Goal: Navigation & Orientation: Find specific page/section

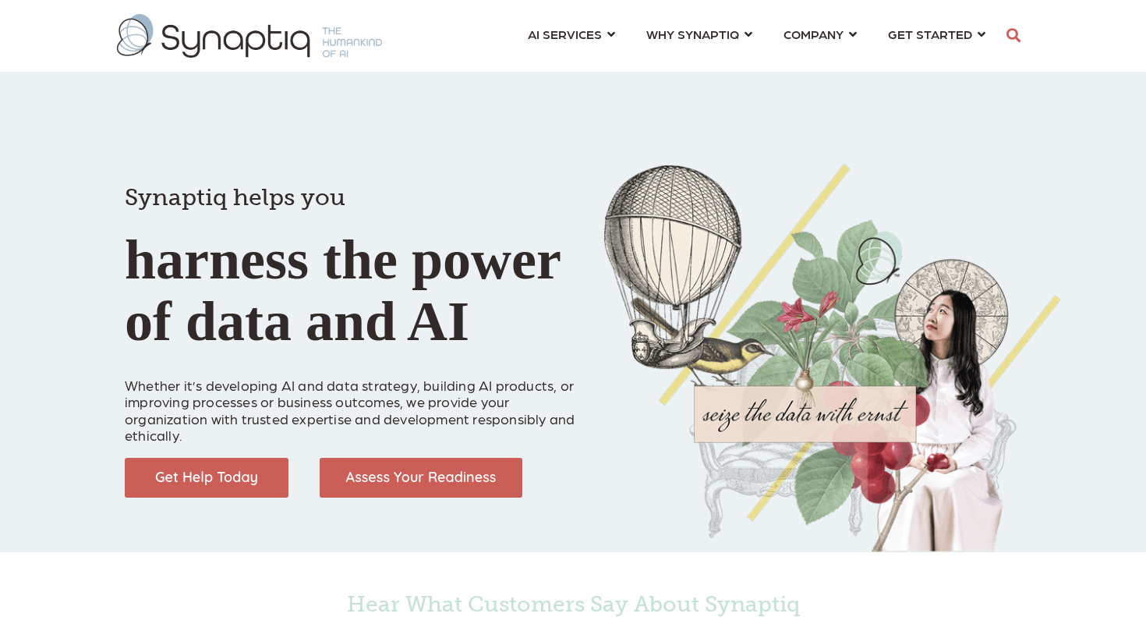
scroll to position [0, 7]
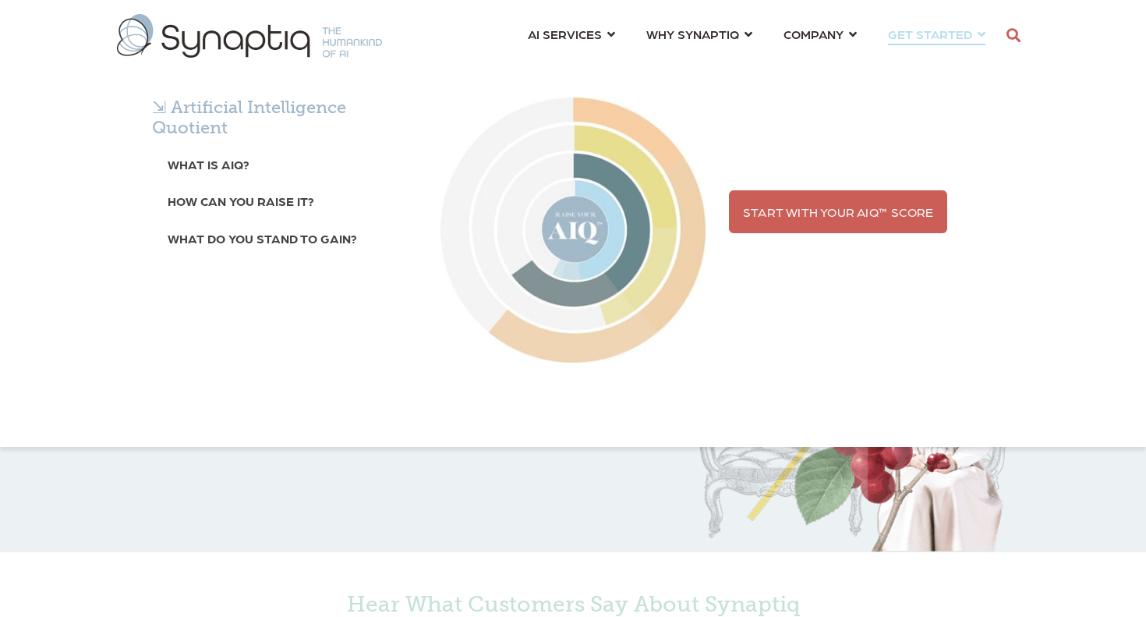
click at [829, 58] on div "⇲ Artificial Intelligence Quotient What is AIQ? How can you raise it? What do y…" at bounding box center [573, 252] width 1146 height 388
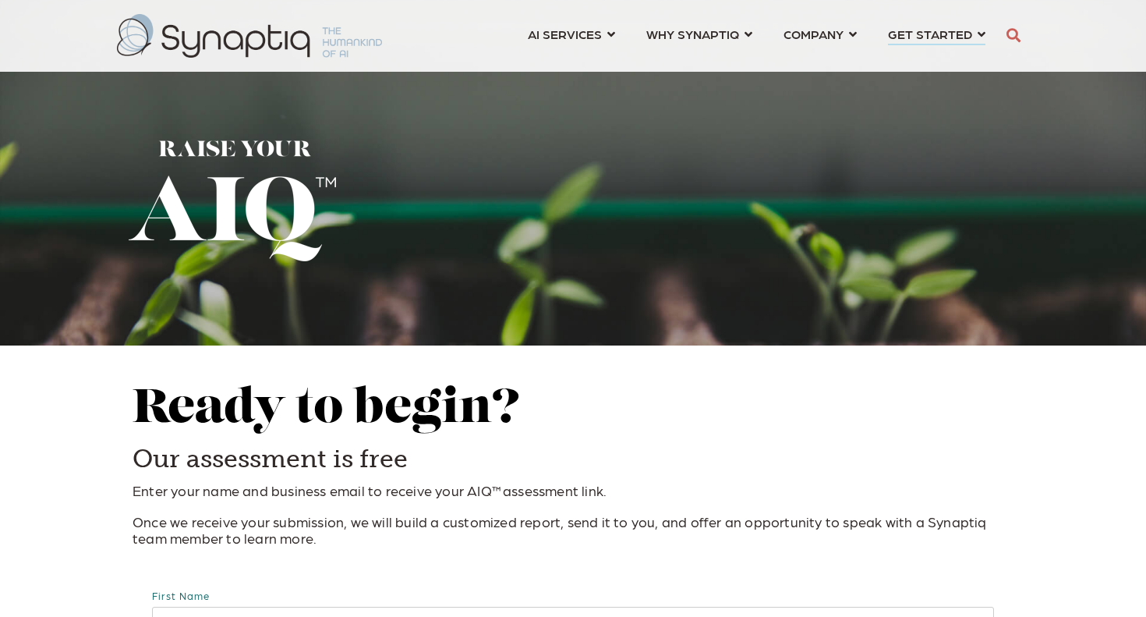
click at [848, 35] on link "COMPANY ⇲ Learn About Us Events Why We Exist How We Work How We Think Careers ⇲…" at bounding box center [820, 33] width 73 height 29
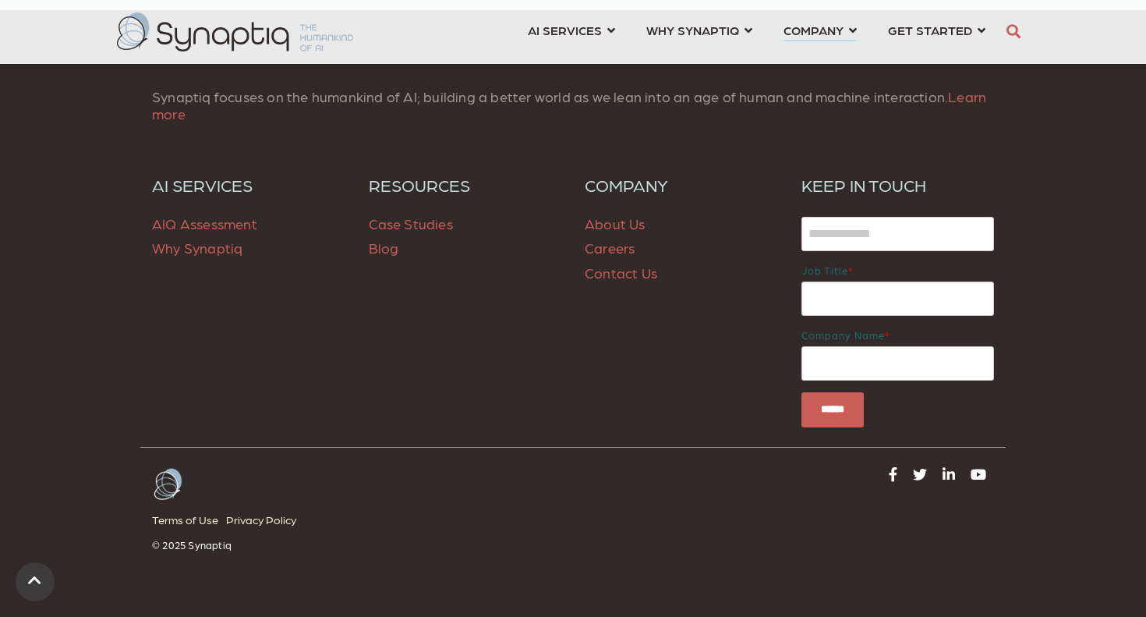
scroll to position [4045, 0]
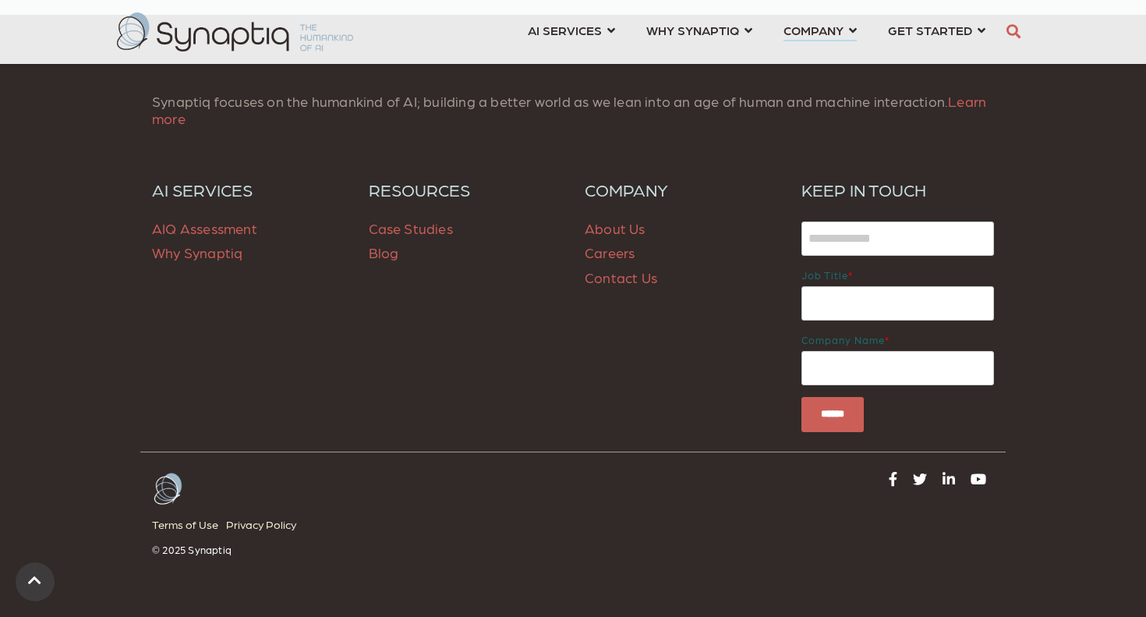
click at [611, 254] on link "Careers" at bounding box center [610, 252] width 50 height 16
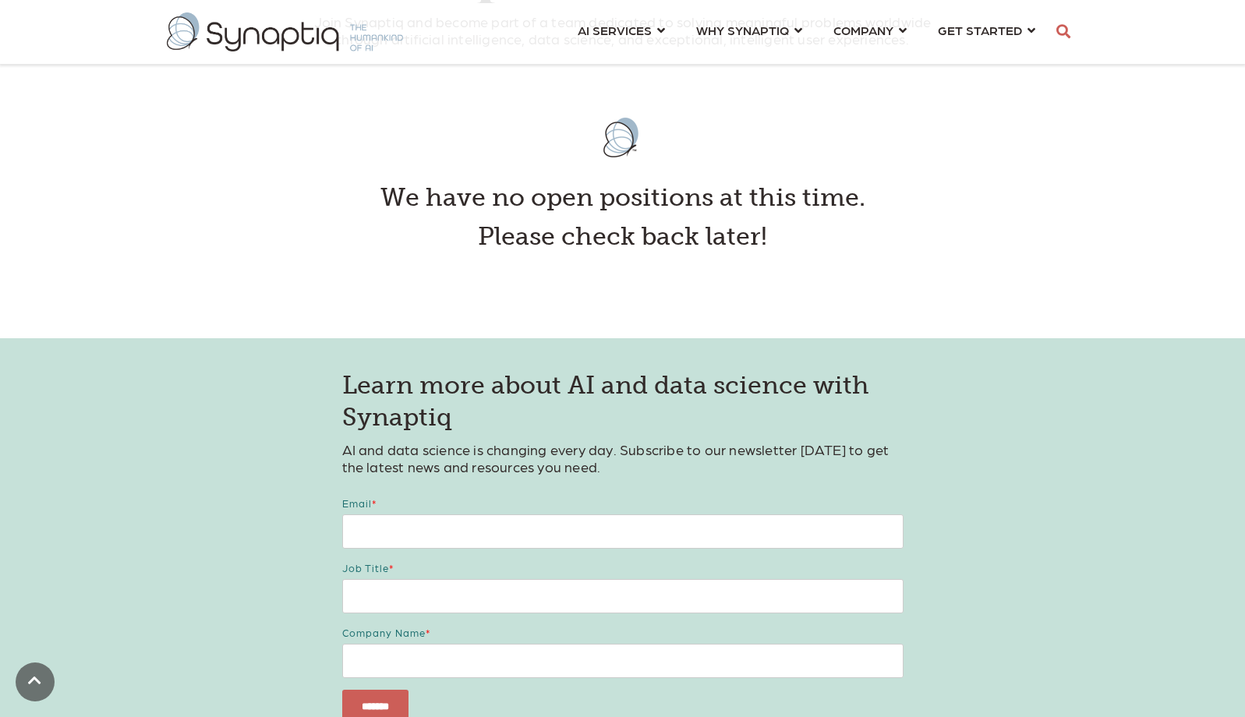
scroll to position [316, 0]
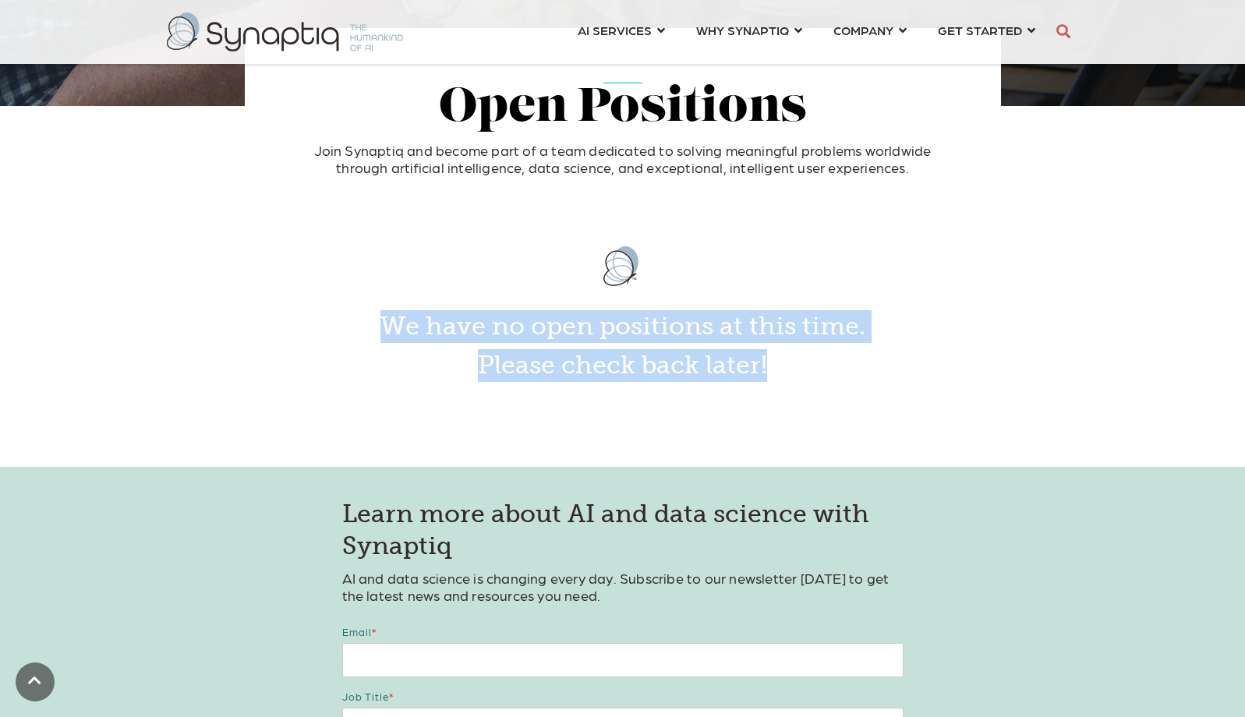
drag, startPoint x: 384, startPoint y: 324, endPoint x: 773, endPoint y: 361, distance: 390.1
click at [773, 361] on span "We have no open positions at this time. Please check back later!" at bounding box center [623, 305] width 624 height 153
click at [773, 361] on h3 "Please check back later!" at bounding box center [623, 365] width 624 height 33
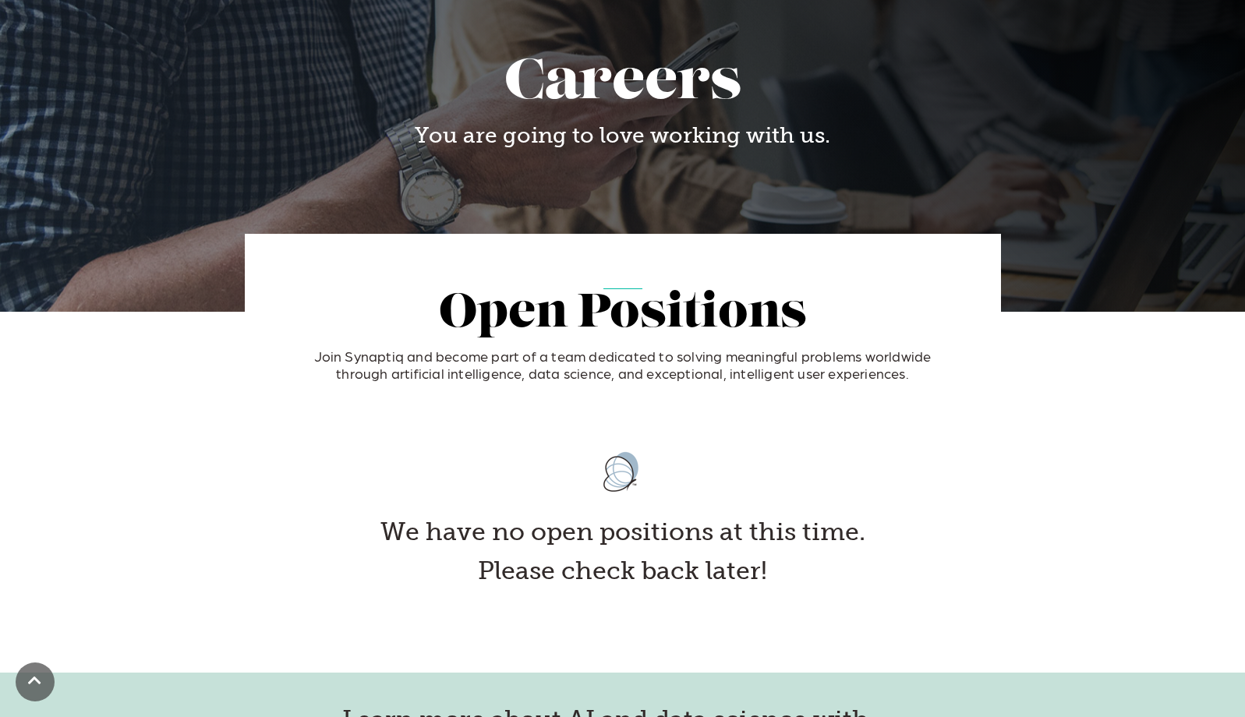
scroll to position [0, 0]
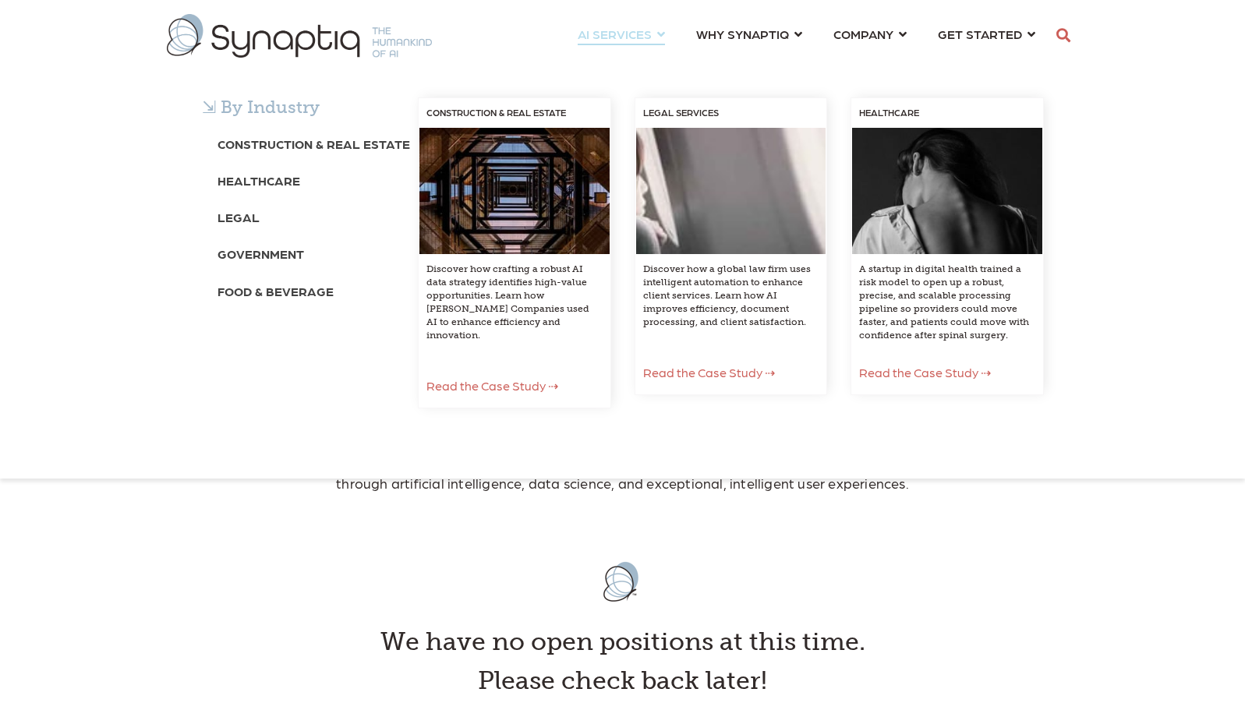
click at [613, 34] on span "AI SERVICES ⇲ By Industry Construction & Real Estate Healthcare Legal Governmen…" at bounding box center [615, 33] width 74 height 21
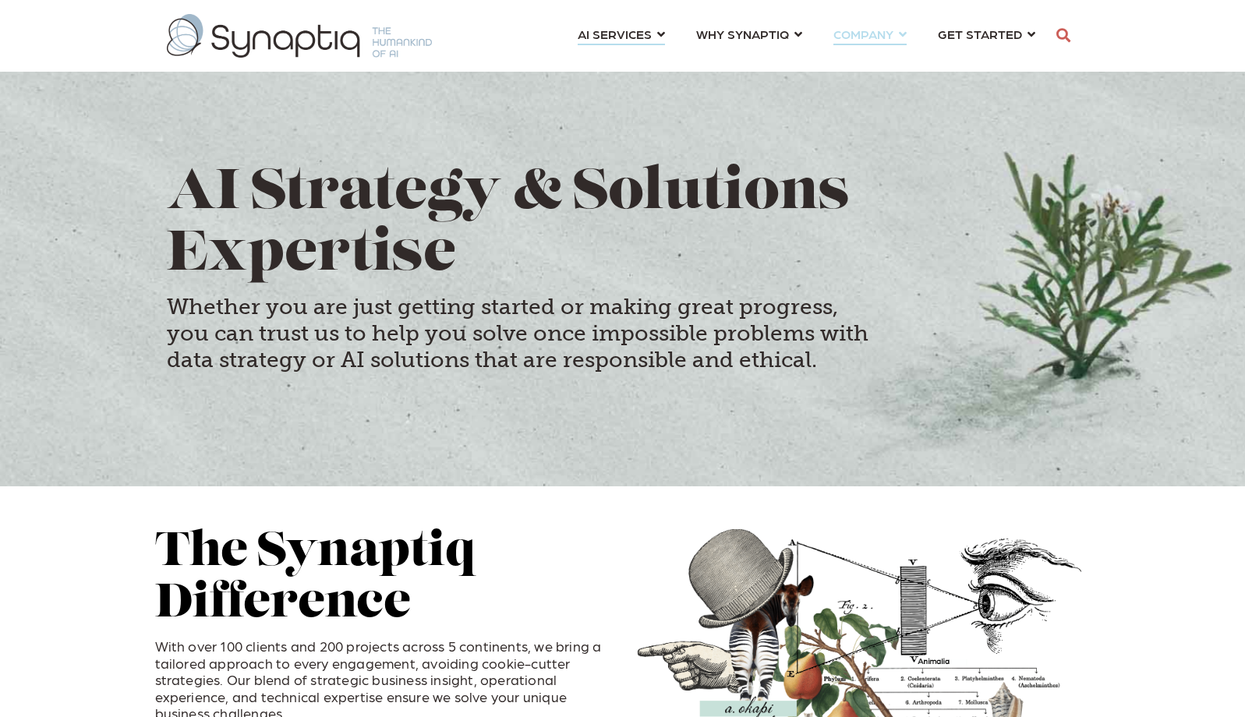
click at [900, 31] on link "COMPANY ⇲ Learn About Us Events Why We Exist How We Work How We Think Careers ⇲…" at bounding box center [870, 33] width 73 height 29
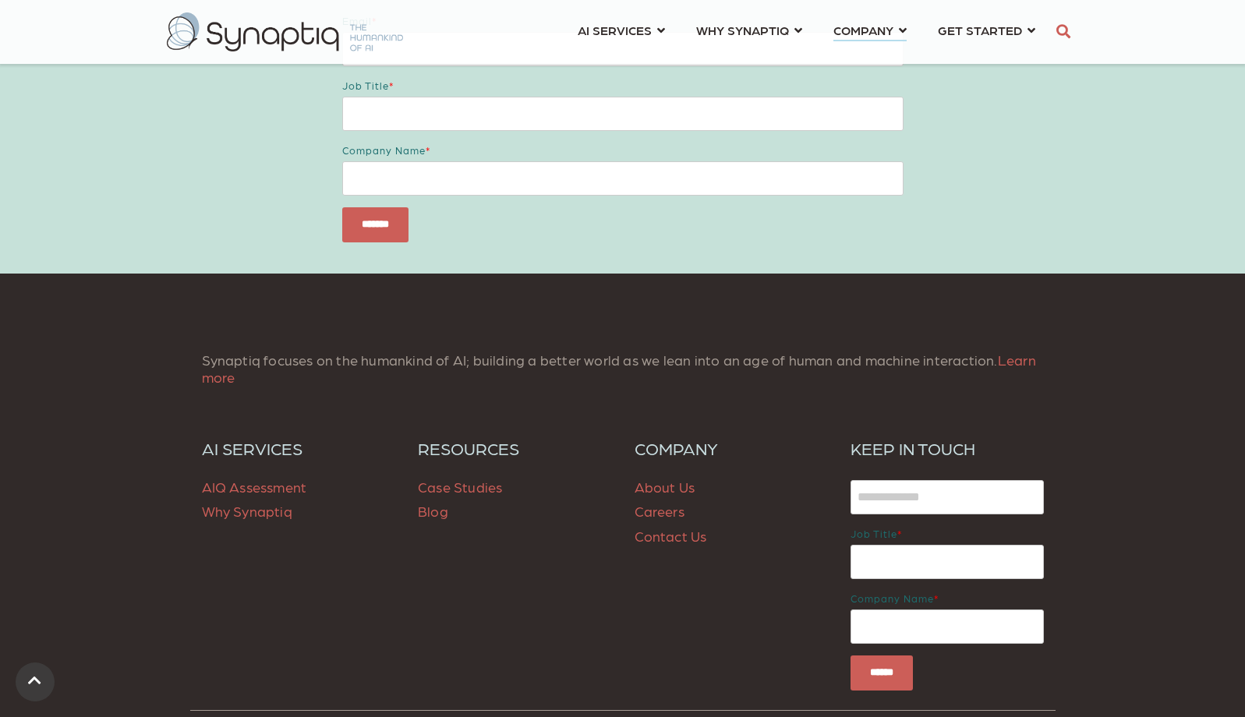
scroll to position [4010, 0]
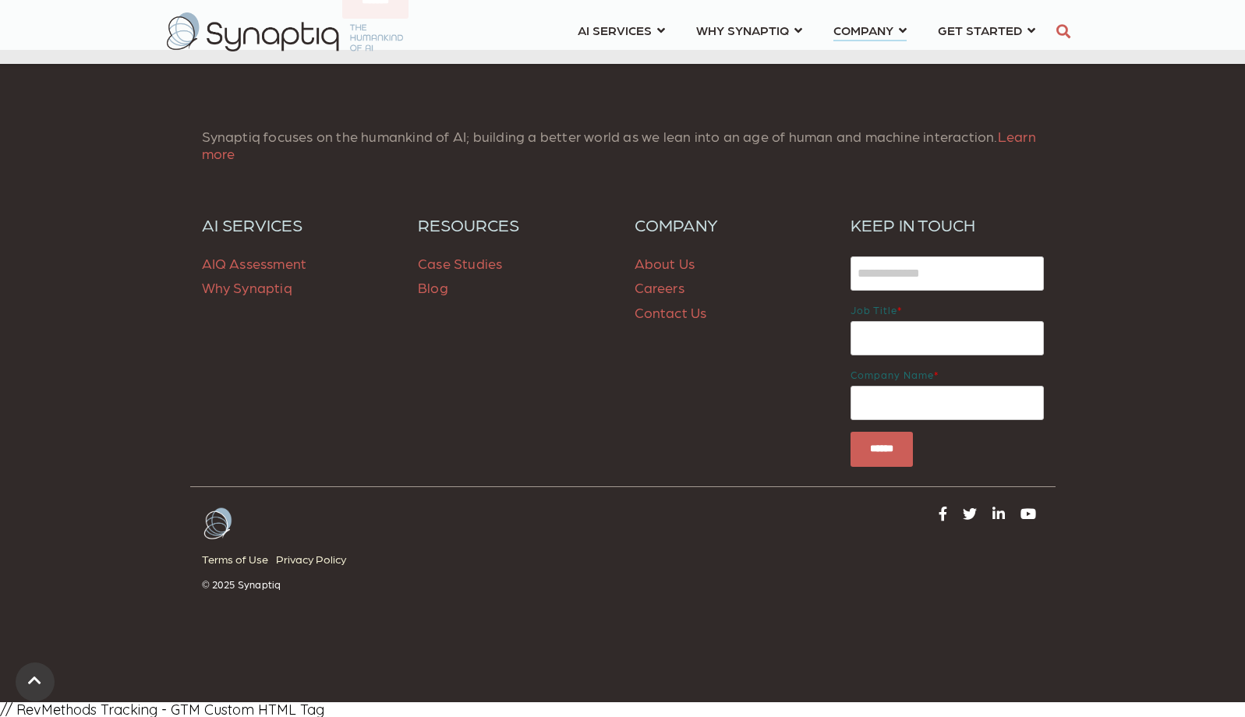
click at [659, 317] on link "Contact Us" at bounding box center [671, 312] width 73 height 16
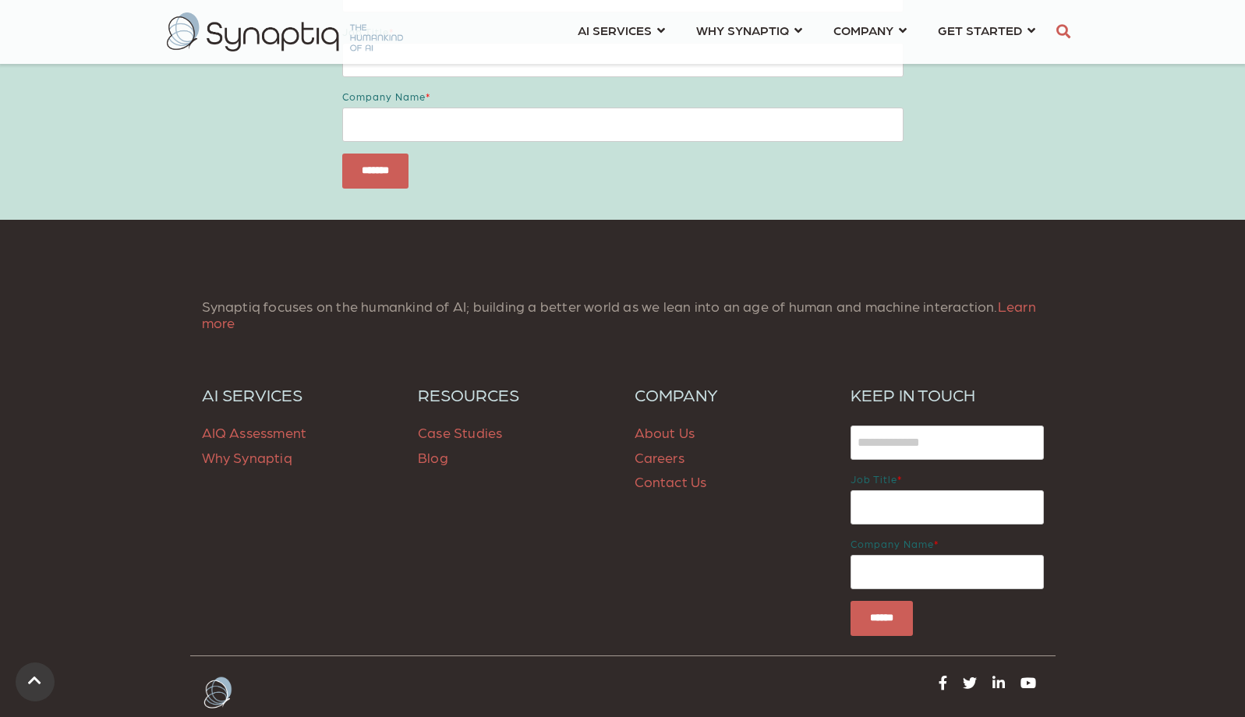
scroll to position [1290, 0]
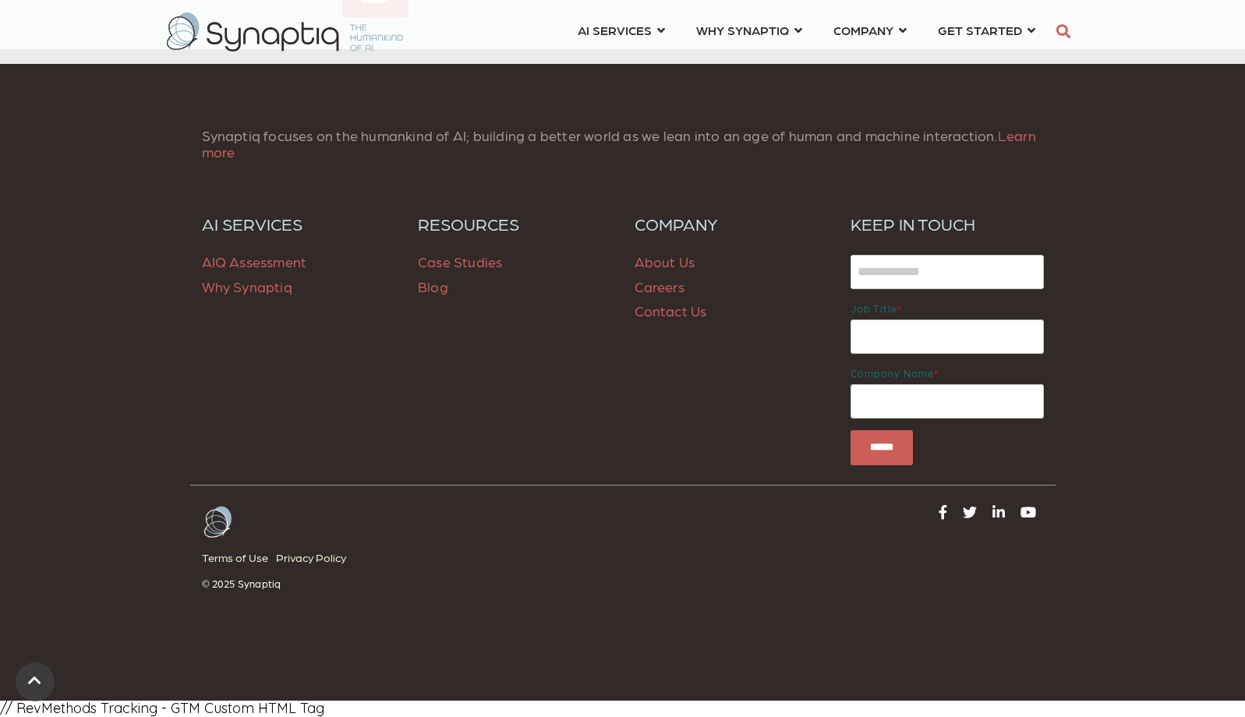
click at [649, 290] on link "Careers" at bounding box center [660, 286] width 50 height 16
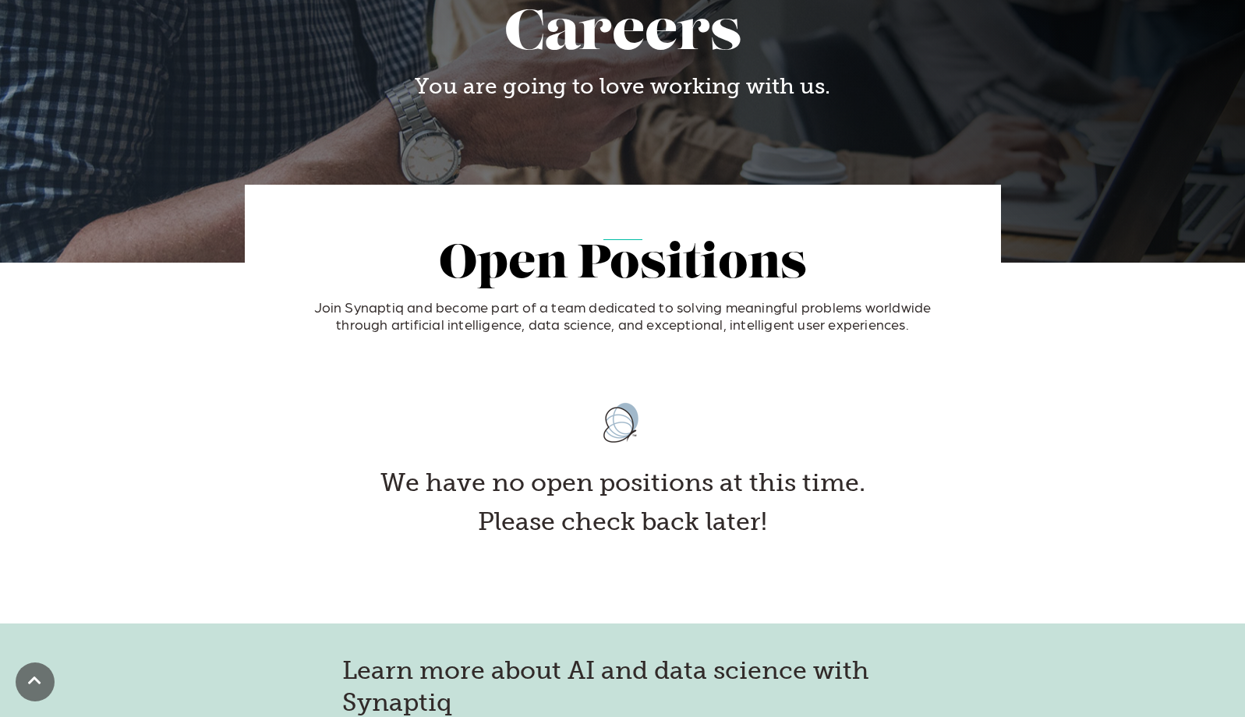
scroll to position [164, 0]
